Goal: Task Accomplishment & Management: Manage account settings

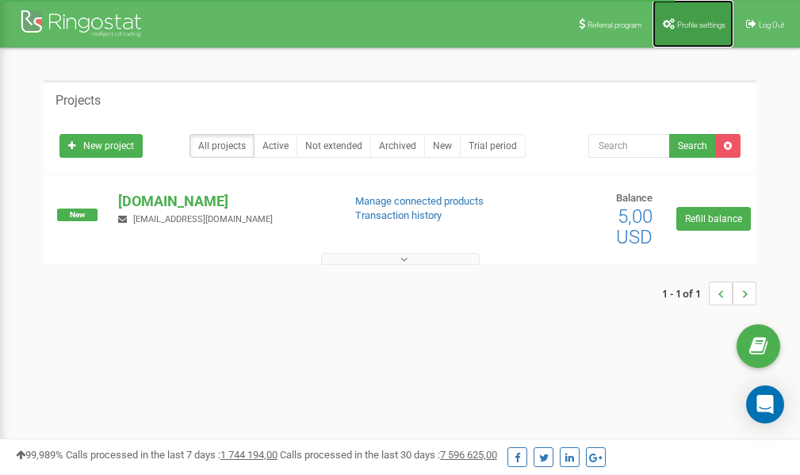
click at [703, 27] on span "Profile settings" at bounding box center [701, 25] width 48 height 9
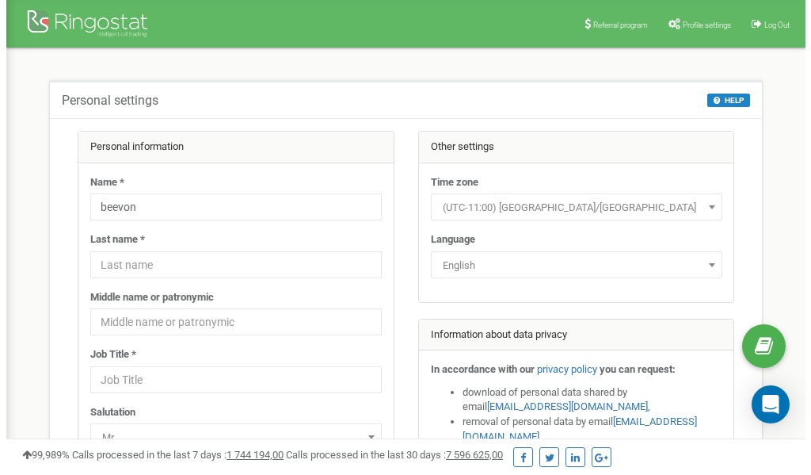
scroll to position [79, 0]
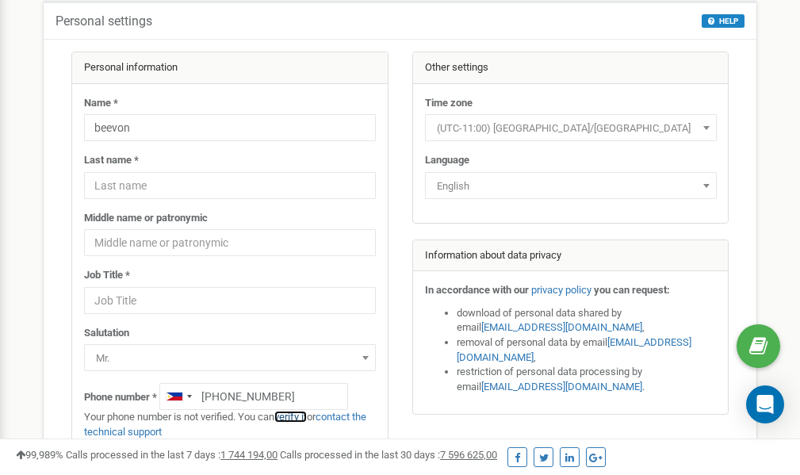
click at [292, 415] on link "verify it" at bounding box center [290, 416] width 32 height 12
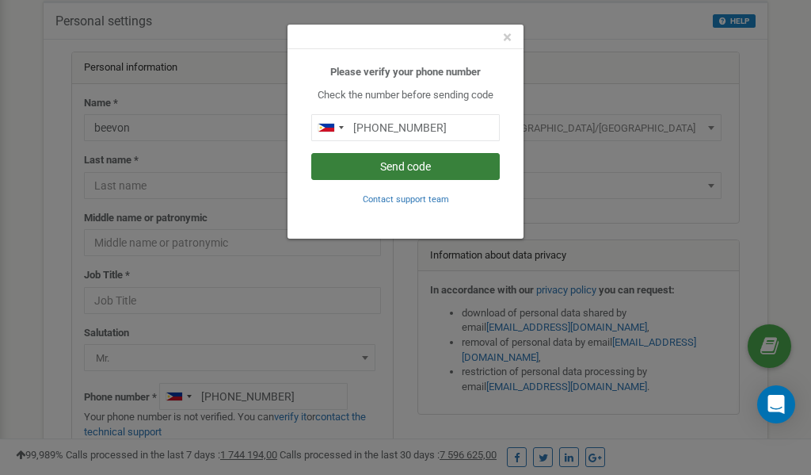
click at [396, 167] on button "Send code" at bounding box center [405, 166] width 189 height 27
